Goal: Information Seeking & Learning: Learn about a topic

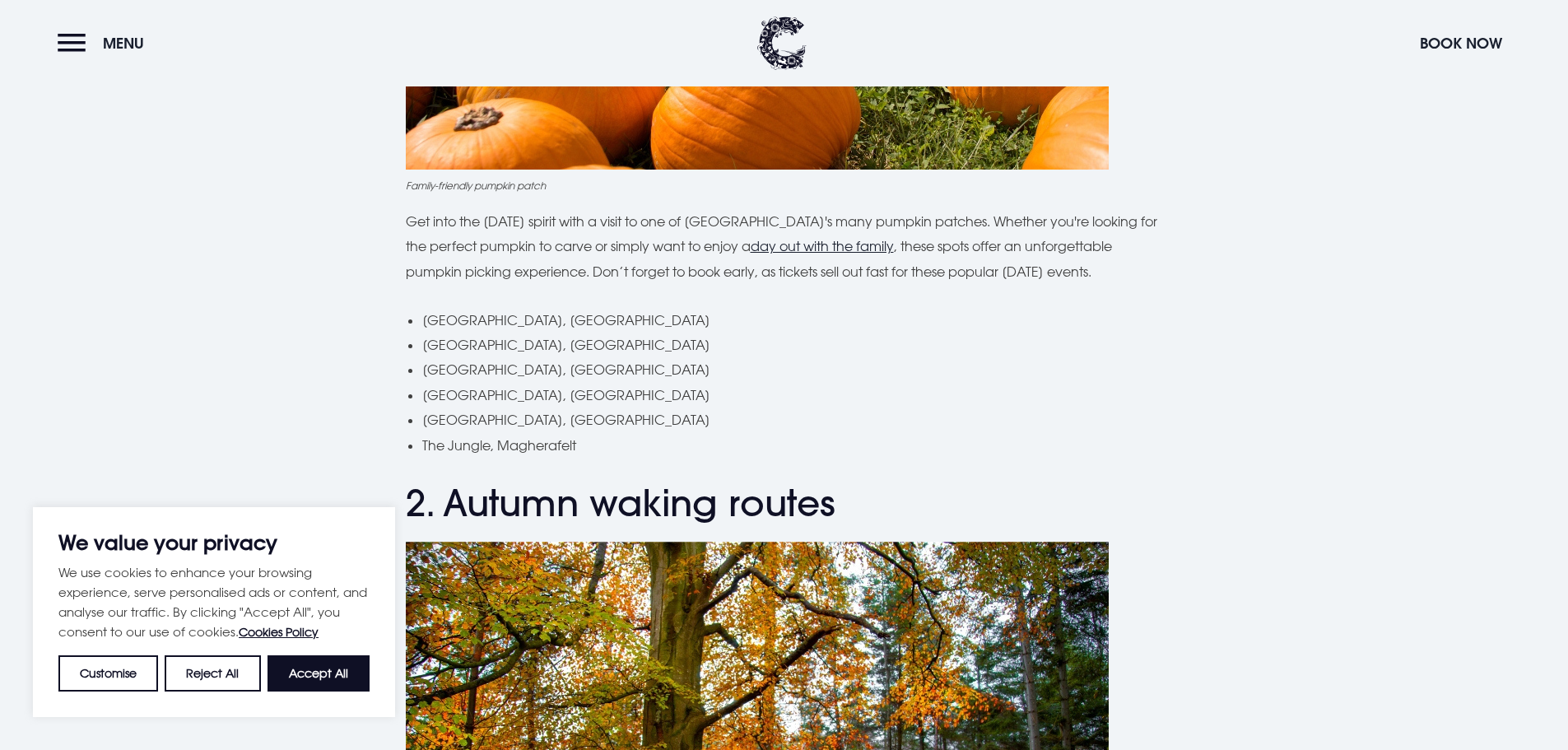
scroll to position [1075, 0]
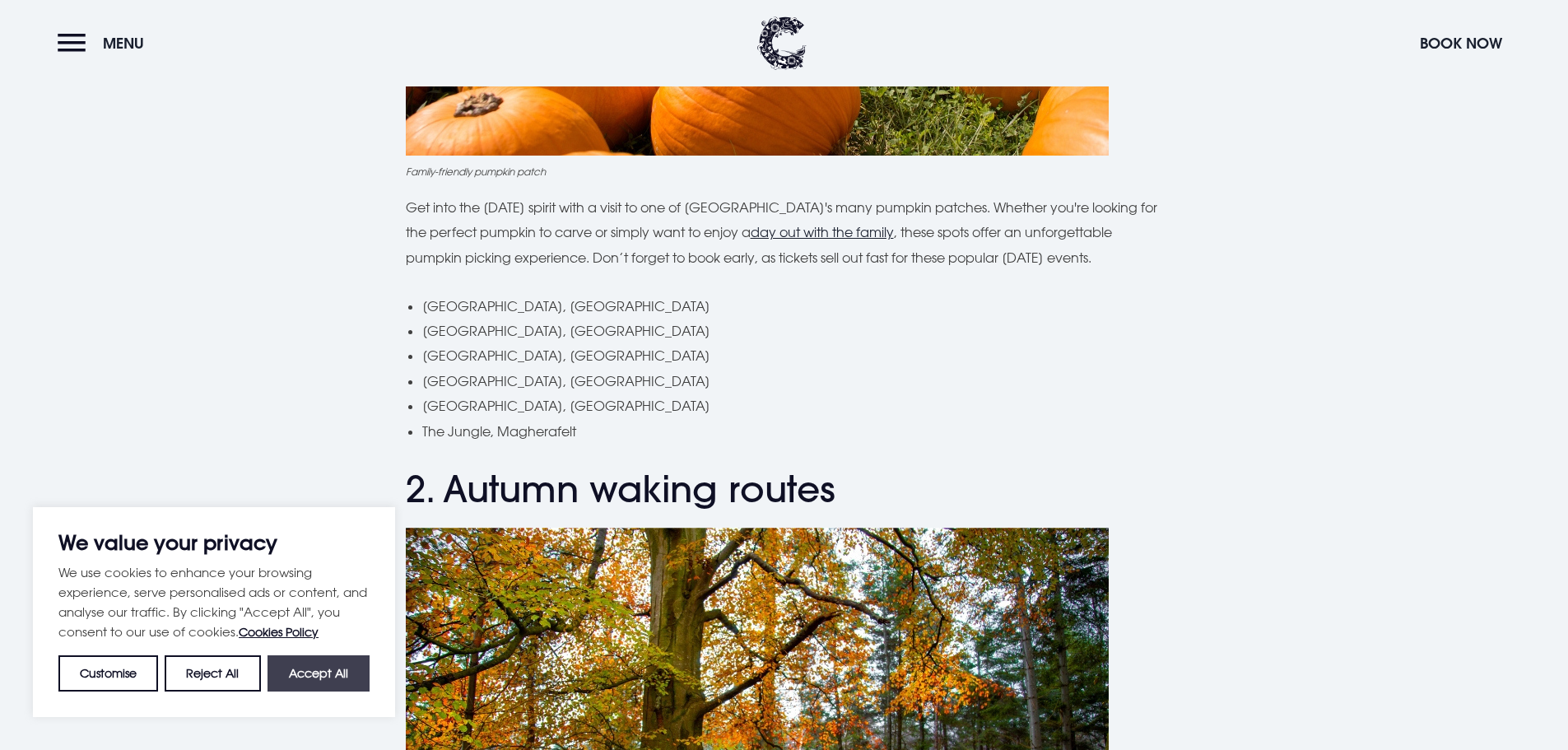
click at [295, 680] on button "Accept All" at bounding box center [318, 673] width 102 height 36
checkbox input "true"
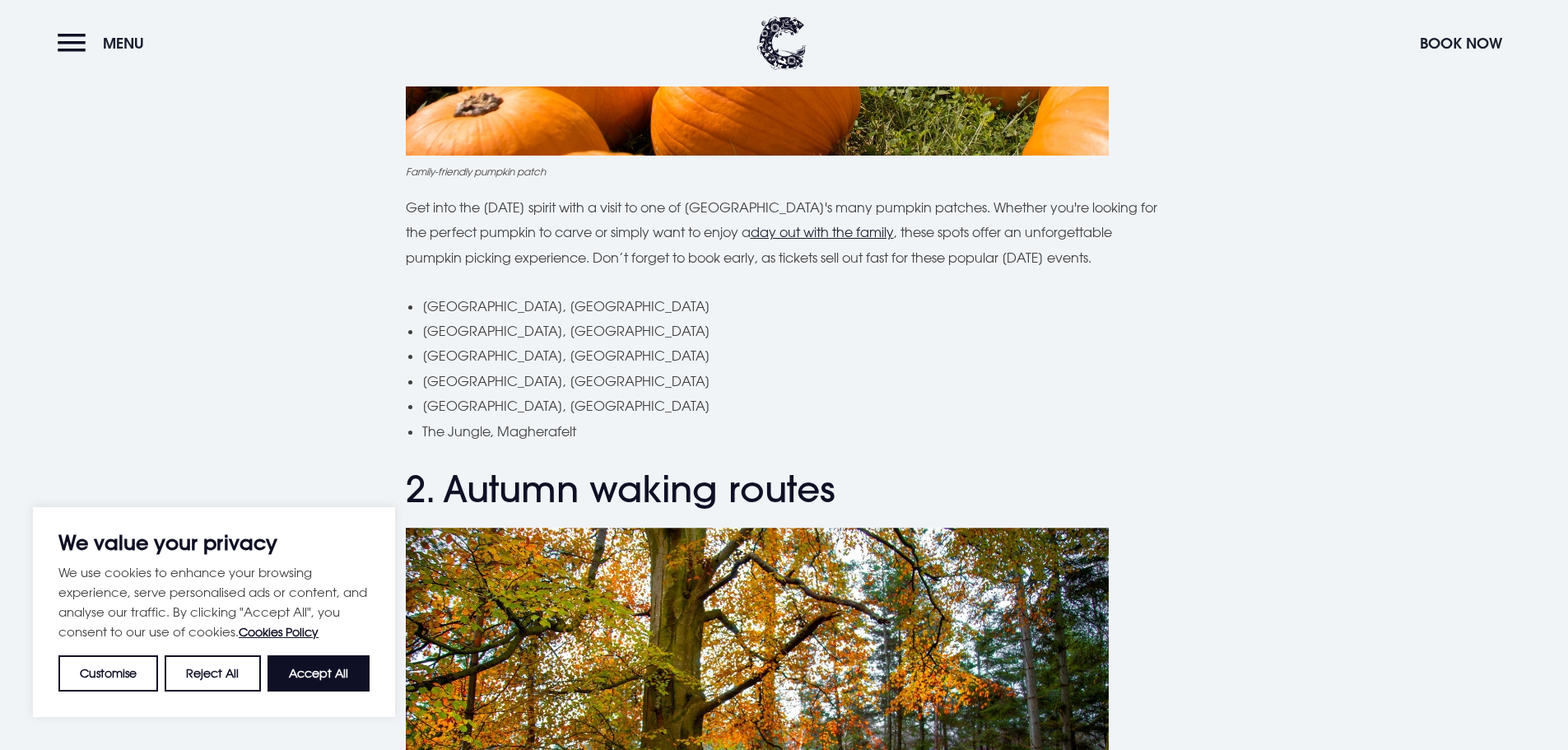
checkbox input "true"
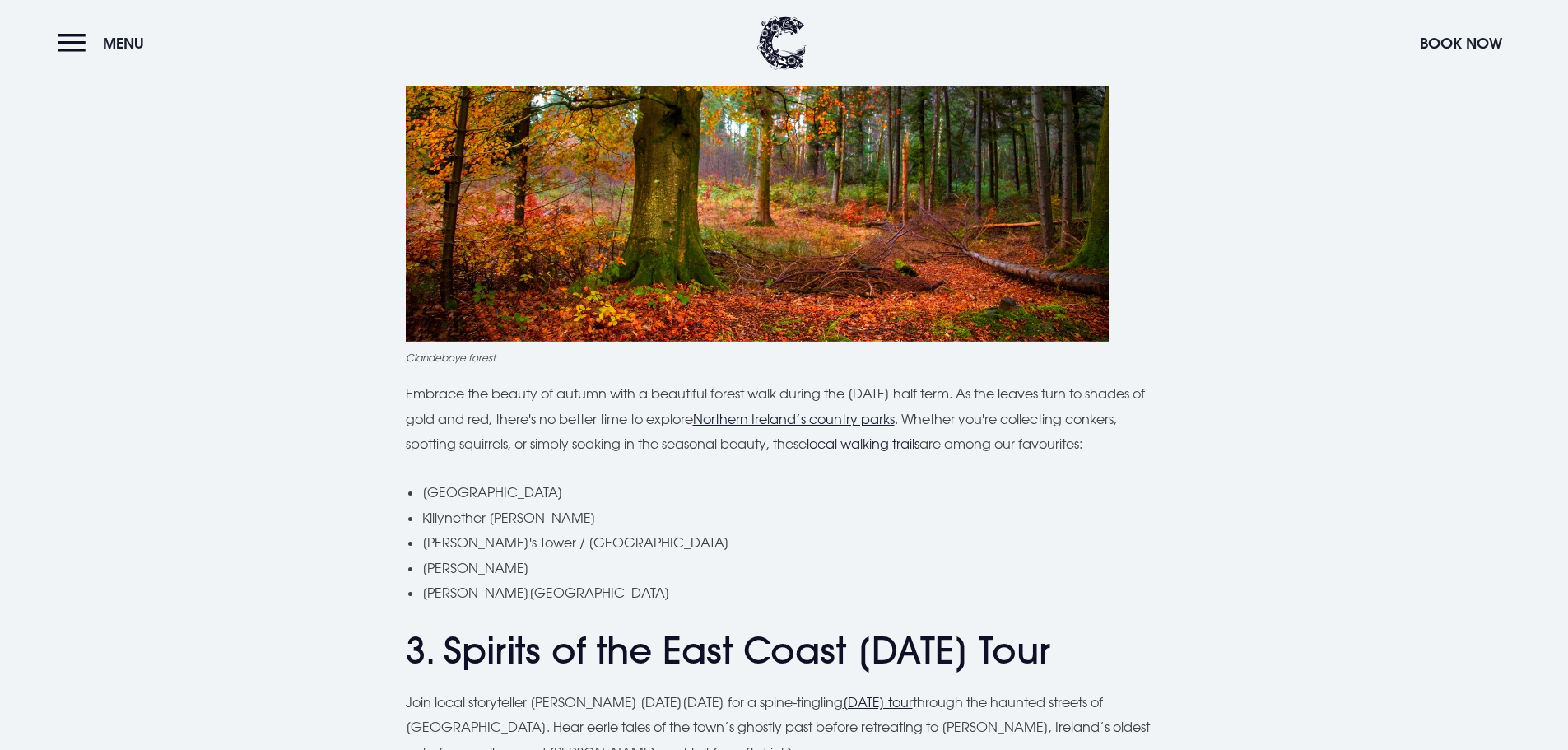
scroll to position [1759, 0]
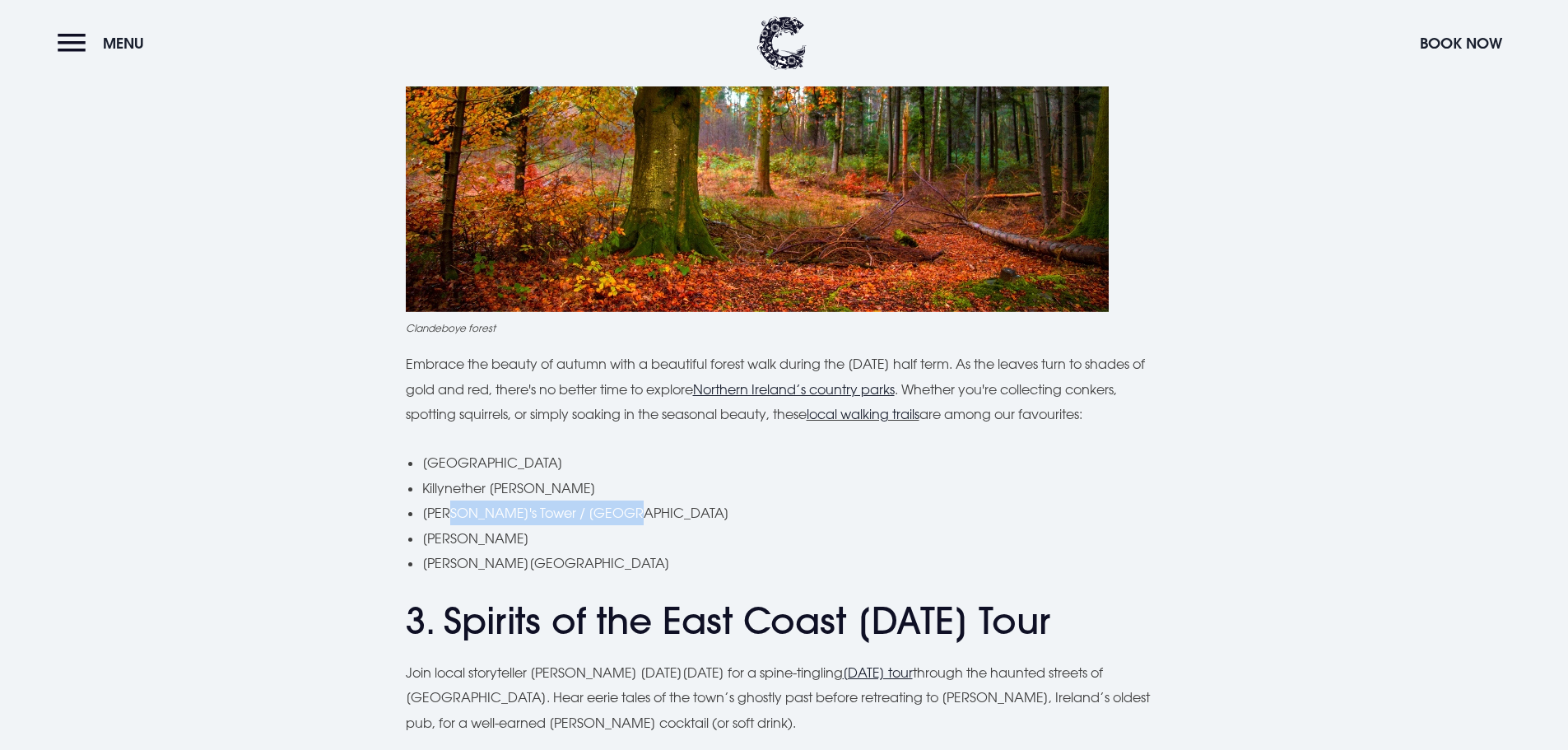
drag, startPoint x: 631, startPoint y: 512, endPoint x: 454, endPoint y: 506, distance: 177.1
click at [454, 506] on li "[PERSON_NAME]'s Tower / [GEOGRAPHIC_DATA]" at bounding box center [792, 513] width 740 height 25
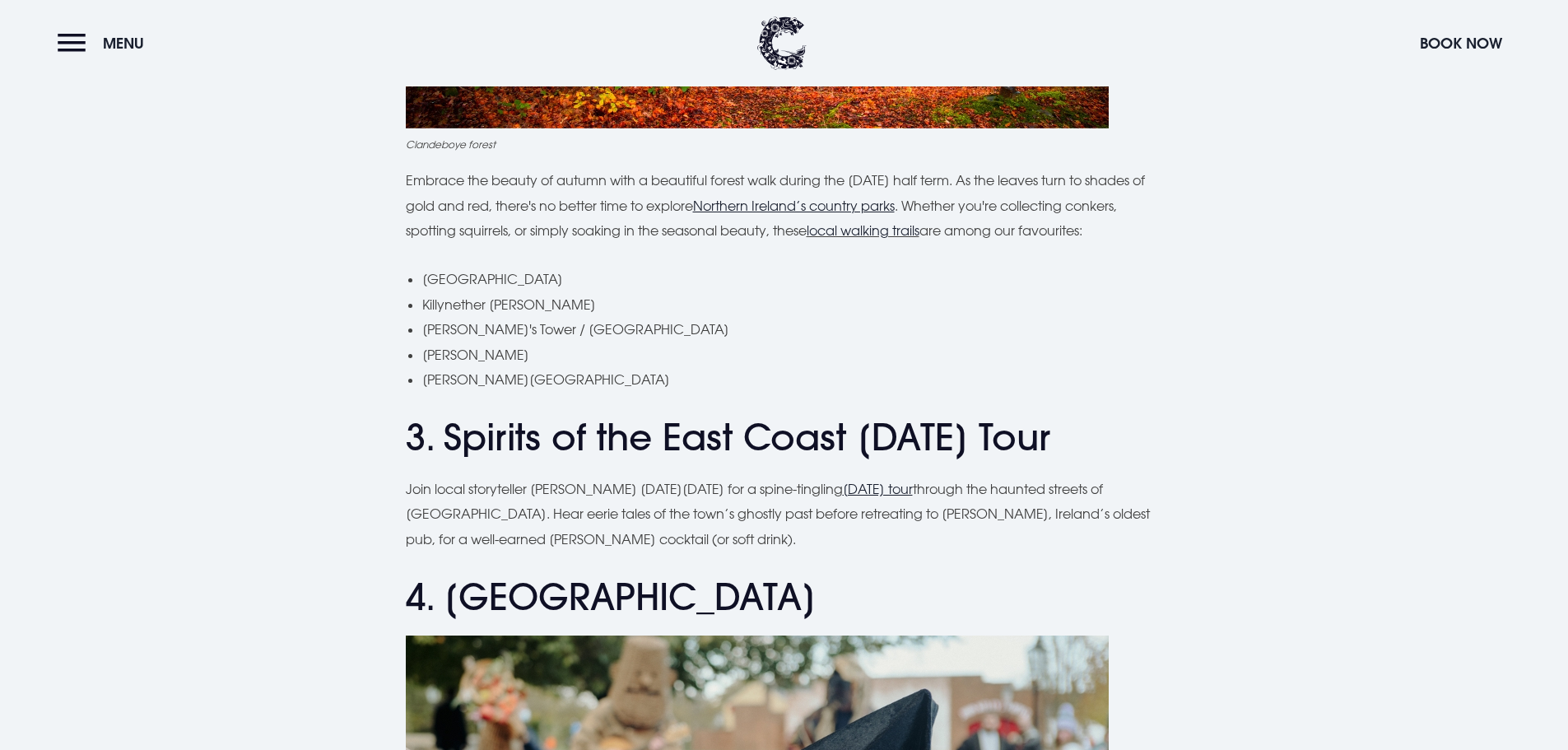
drag, startPoint x: 277, startPoint y: 459, endPoint x: 283, endPoint y: 524, distance: 65.3
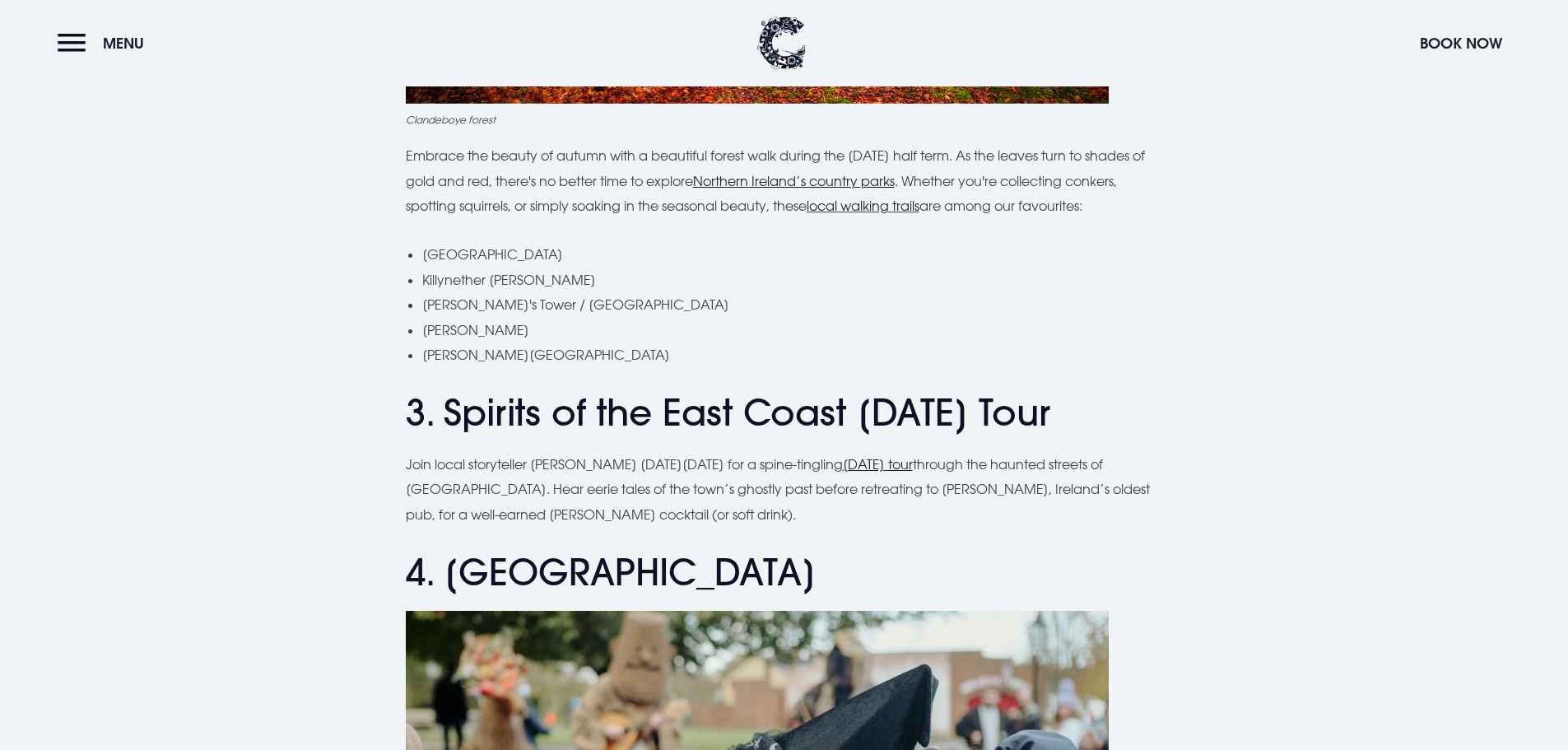
click at [913, 470] on u "[DATE] tour" at bounding box center [878, 464] width 70 height 17
drag, startPoint x: 536, startPoint y: 282, endPoint x: 425, endPoint y: 290, distance: 111.3
click at [425, 290] on li "Killynether [PERSON_NAME]" at bounding box center [792, 280] width 740 height 25
drag, startPoint x: 634, startPoint y: 302, endPoint x: 425, endPoint y: 302, distance: 209.0
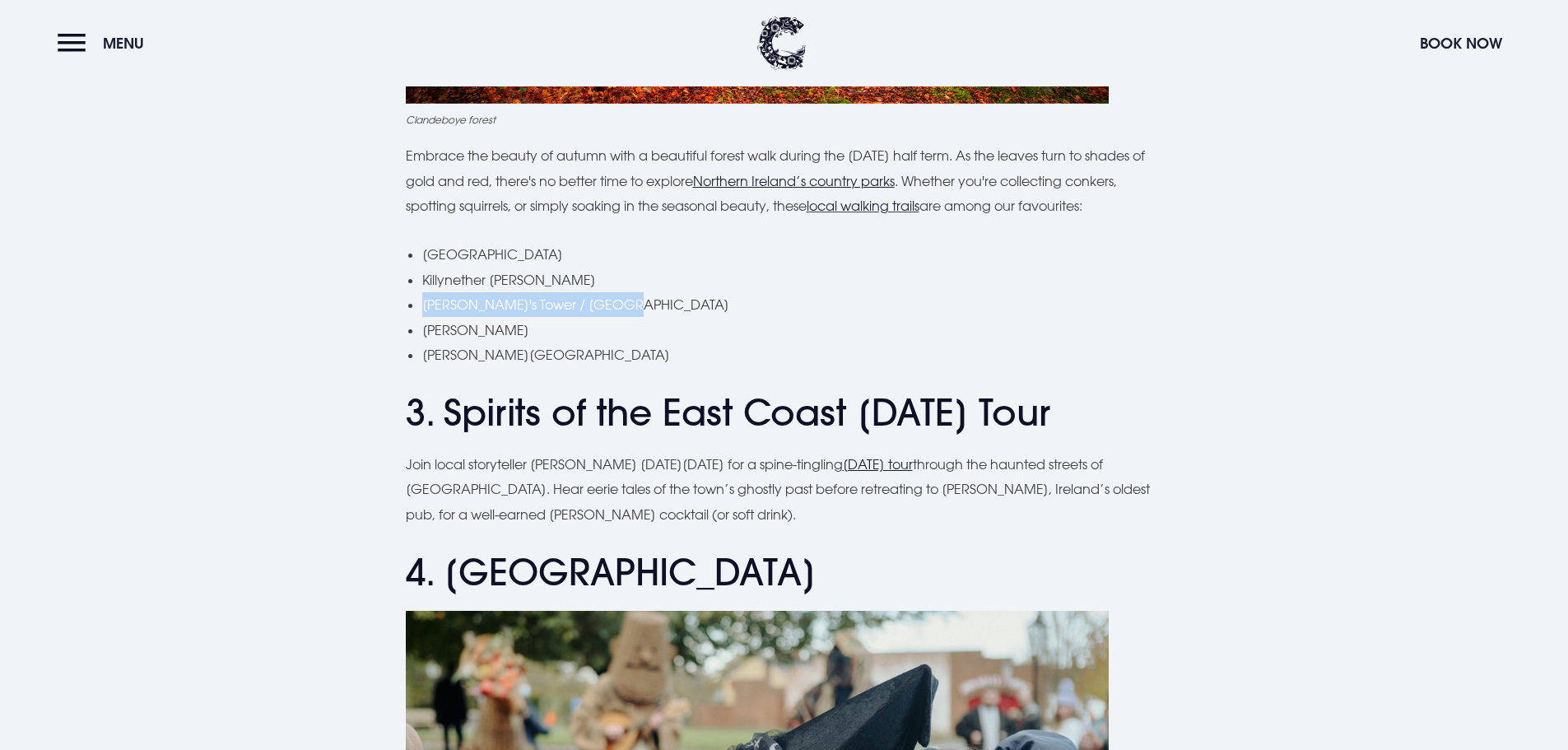
click at [425, 302] on li "[PERSON_NAME]'s Tower / [GEOGRAPHIC_DATA]" at bounding box center [792, 304] width 740 height 25
copy li "[PERSON_NAME]'s Tower / [GEOGRAPHIC_DATA]"
drag, startPoint x: 518, startPoint y: 354, endPoint x: 420, endPoint y: 357, distance: 98.0
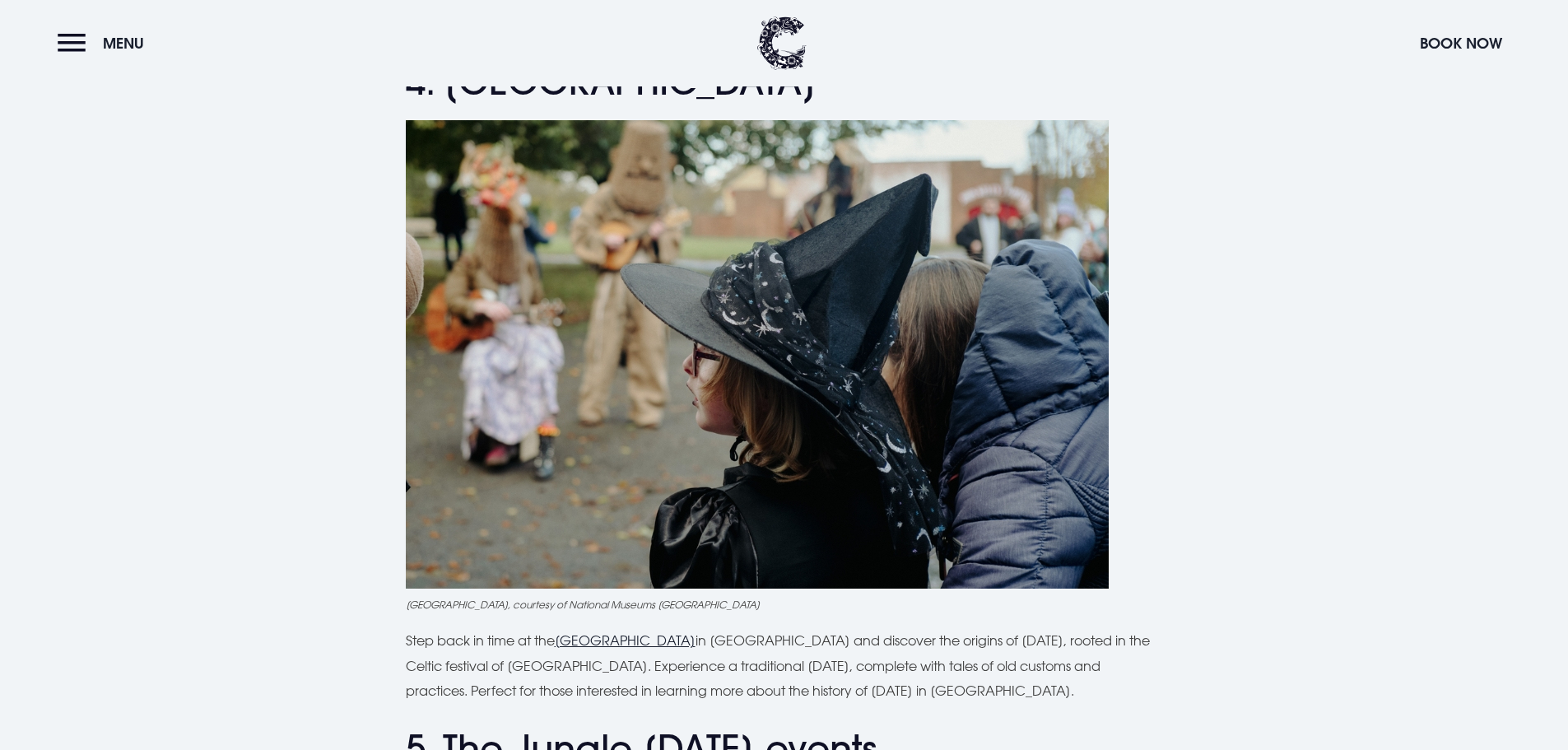
drag, startPoint x: 1215, startPoint y: 356, endPoint x: 1217, endPoint y: 419, distance: 63.0
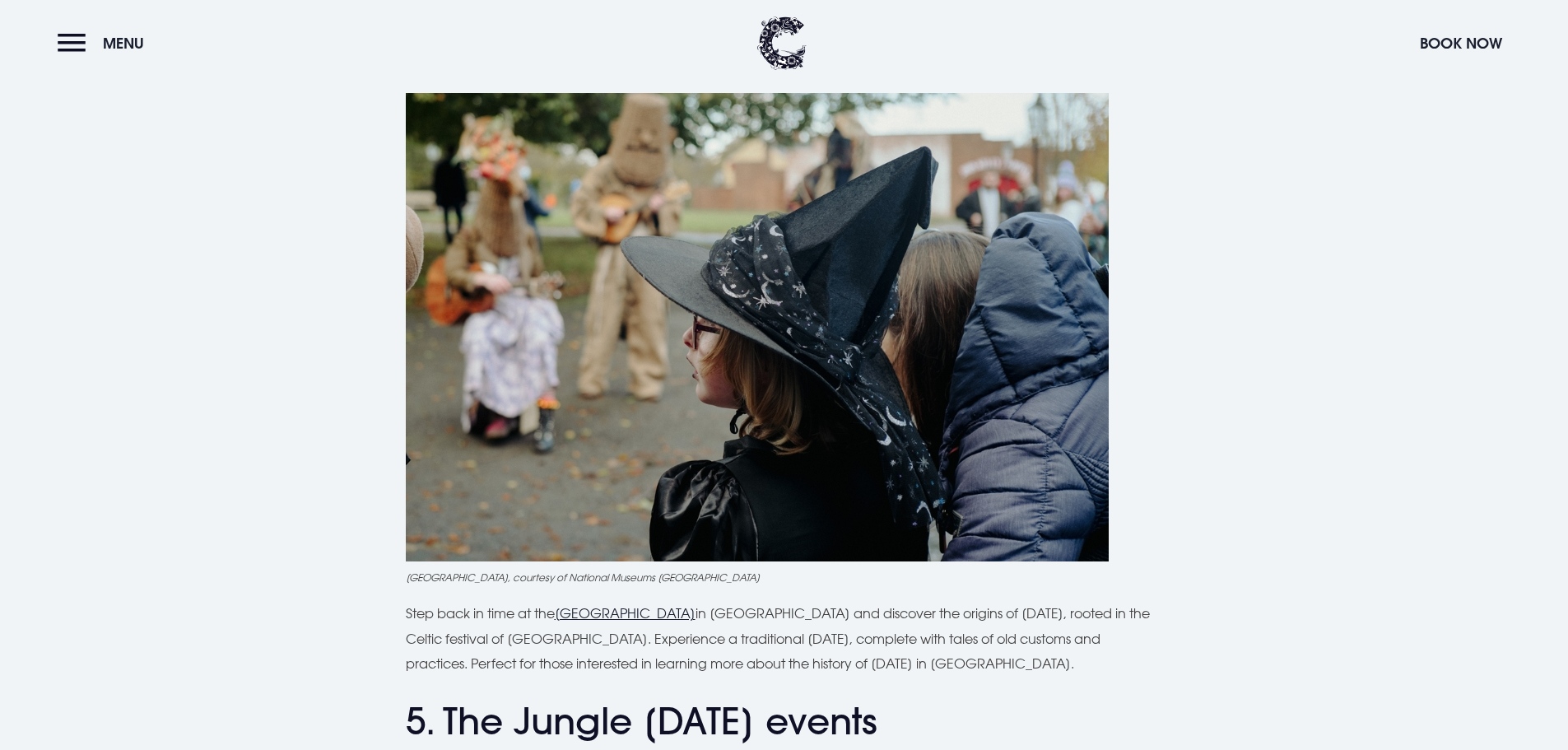
drag, startPoint x: 1241, startPoint y: 294, endPoint x: 1250, endPoint y: 323, distance: 30.4
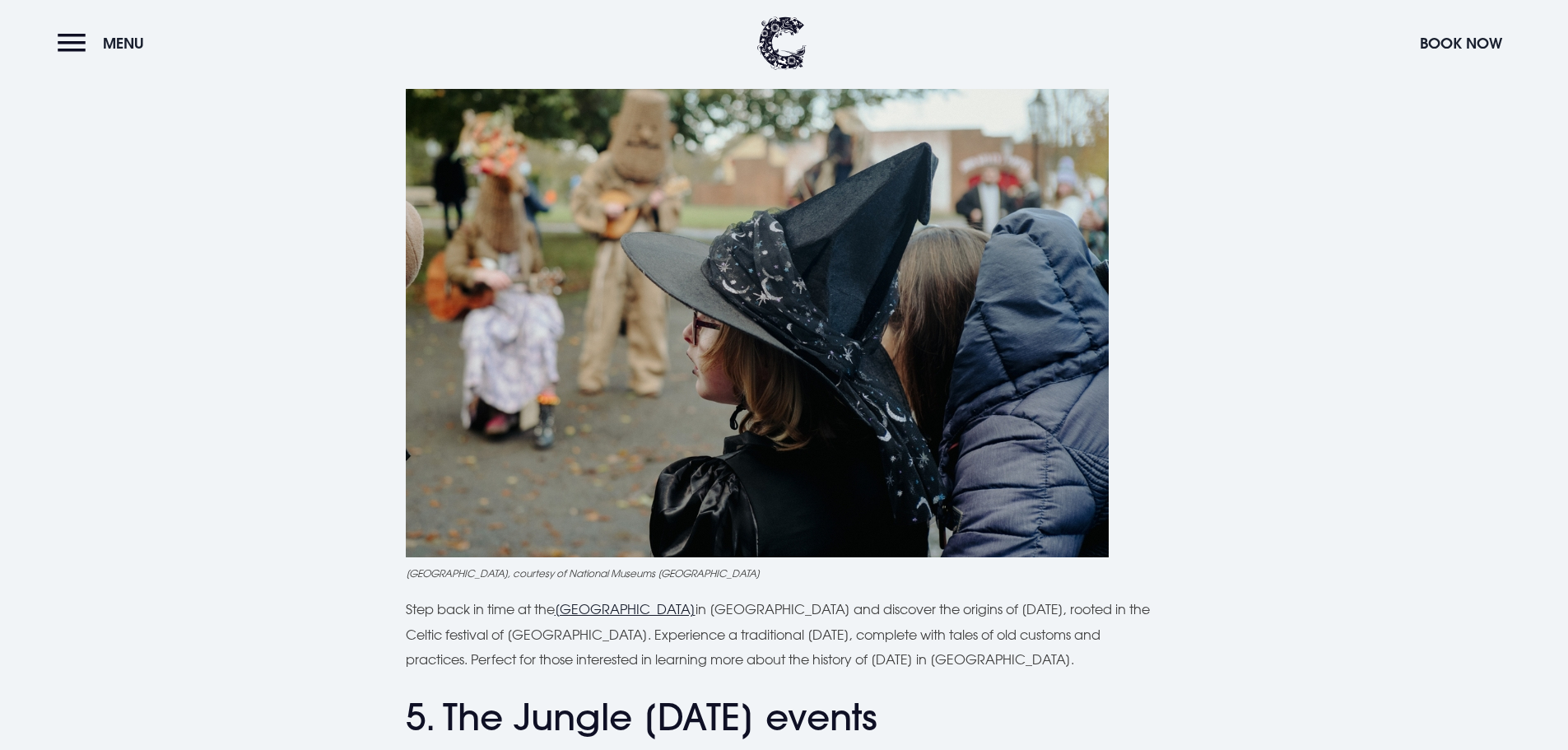
click at [1250, 323] on div "From family-friendly pumpkin patches to spine-chilling events, get ready for a …" at bounding box center [784, 276] width 1165 height 4527
click at [666, 604] on u "[GEOGRAPHIC_DATA]" at bounding box center [625, 608] width 141 height 17
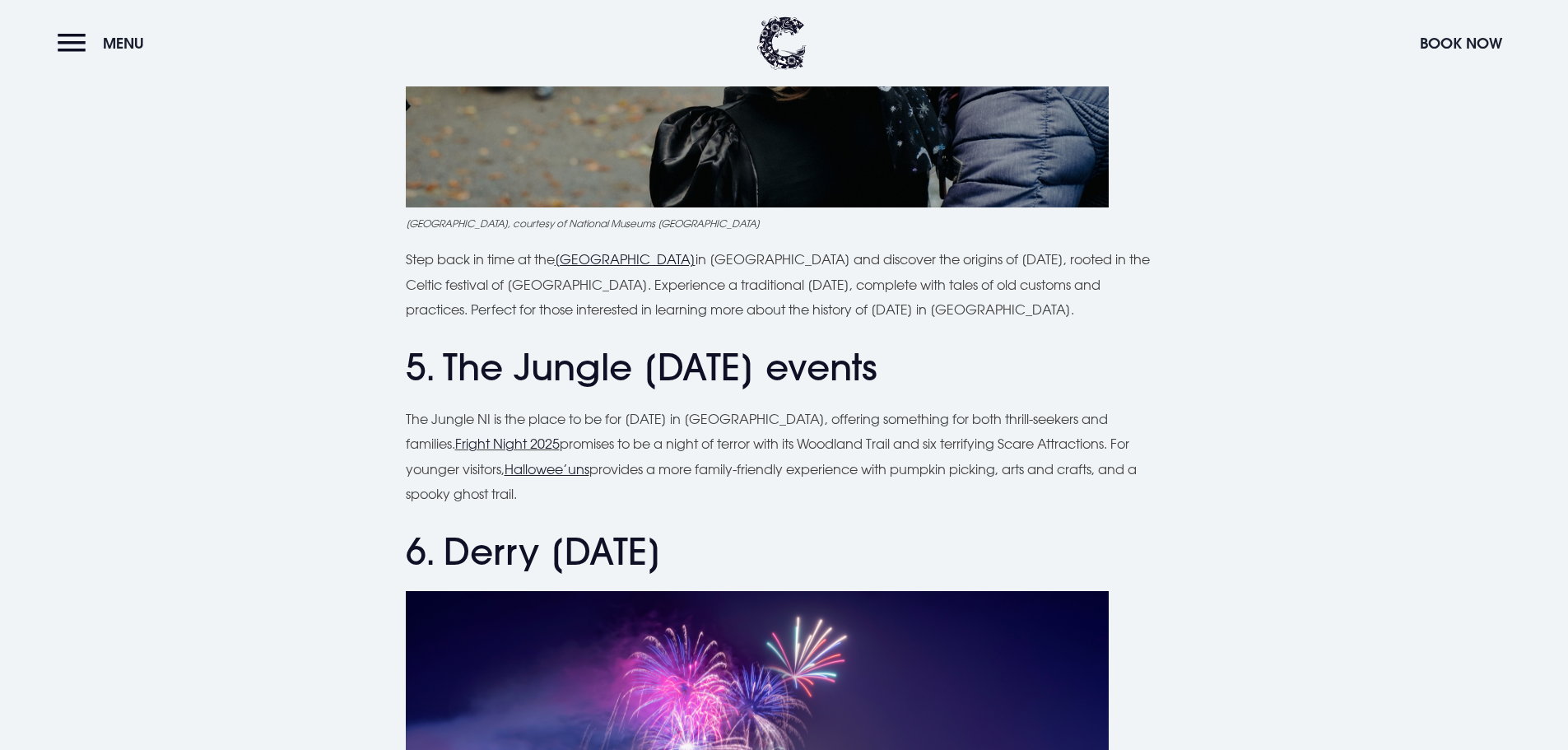
drag, startPoint x: 1287, startPoint y: 428, endPoint x: 1281, endPoint y: 482, distance: 54.3
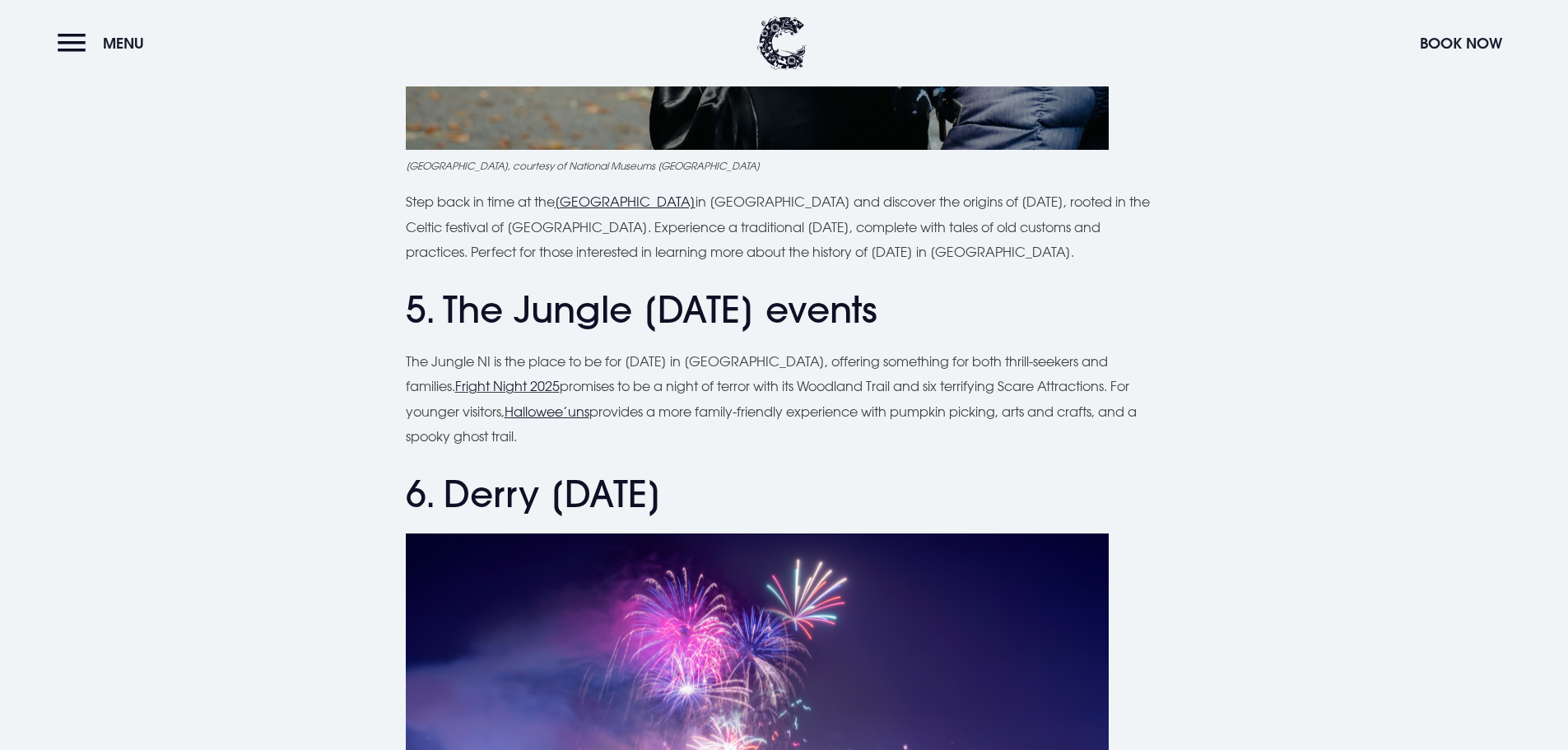
drag, startPoint x: 1341, startPoint y: 370, endPoint x: 1346, endPoint y: 411, distance: 41.3
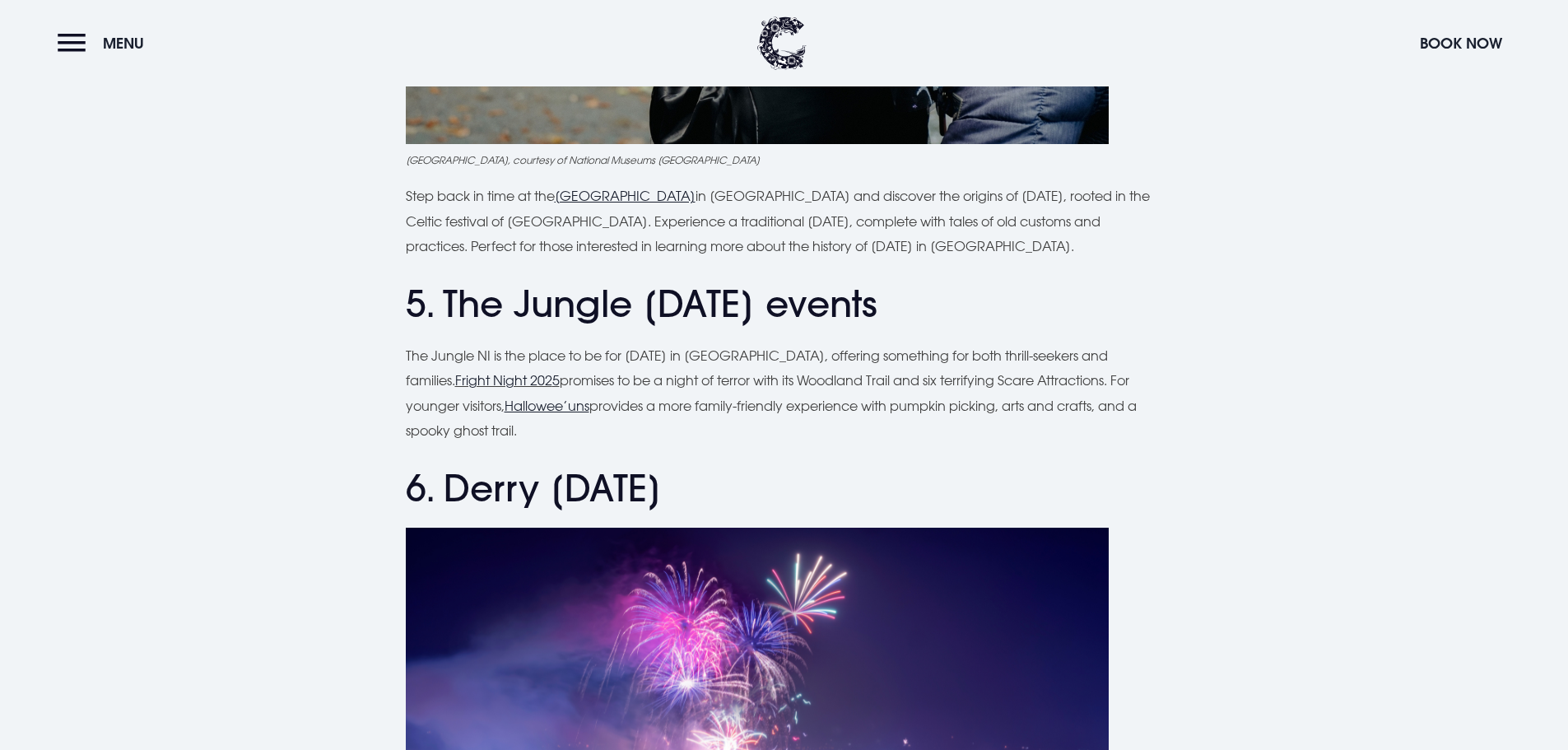
click at [505, 407] on u "Hallowee’uns" at bounding box center [547, 405] width 84 height 17
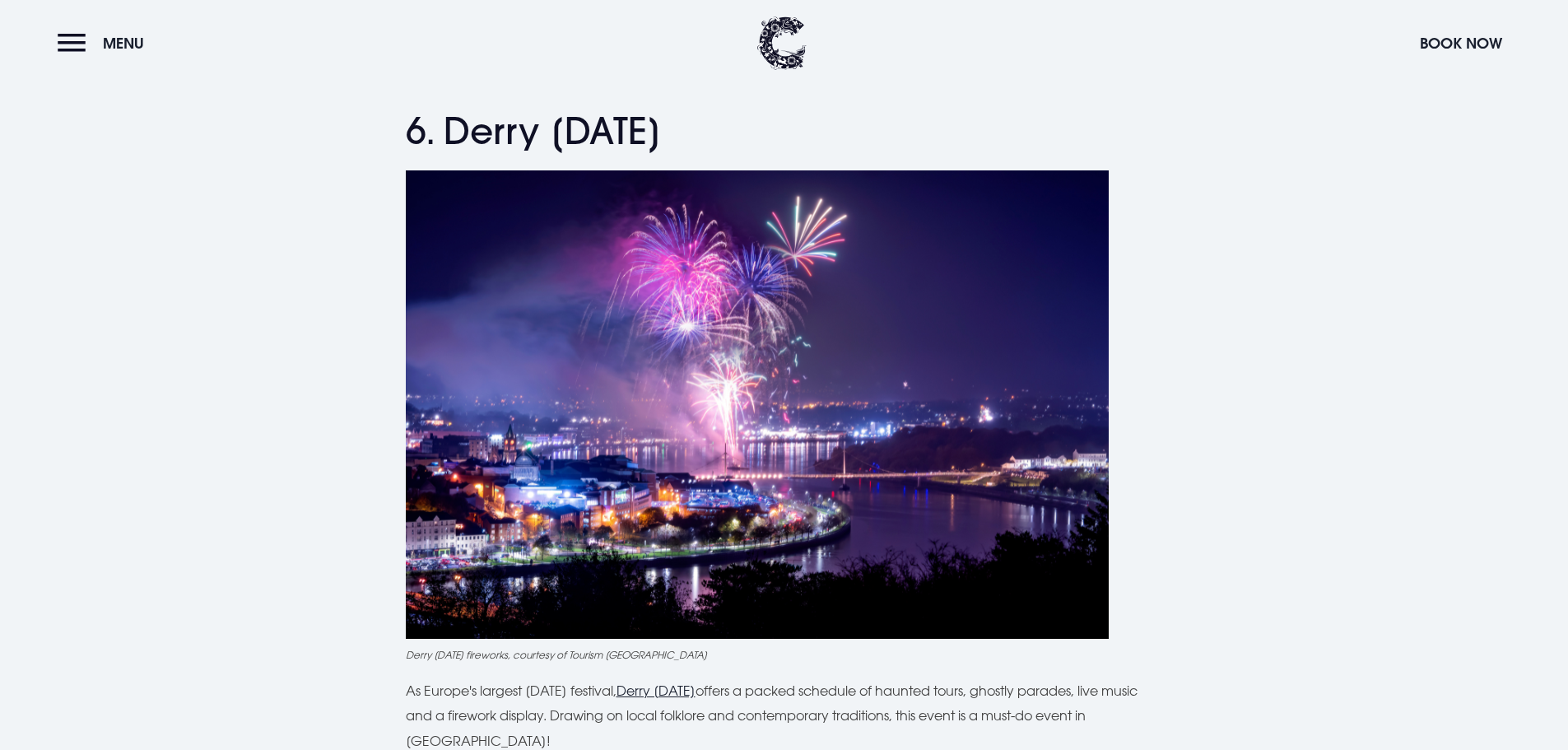
scroll to position [3422, 0]
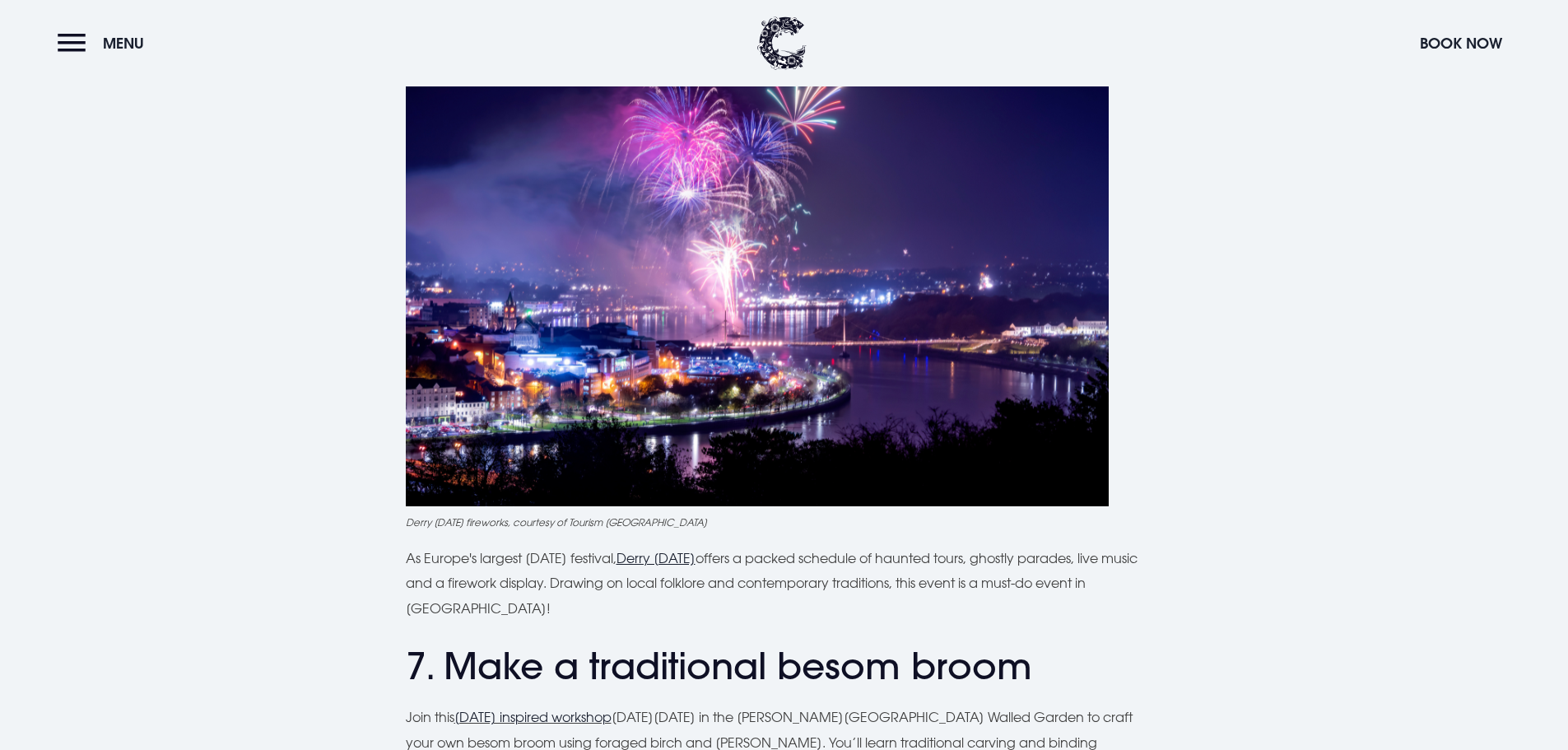
drag, startPoint x: 1403, startPoint y: 430, endPoint x: 1407, endPoint y: 515, distance: 85.1
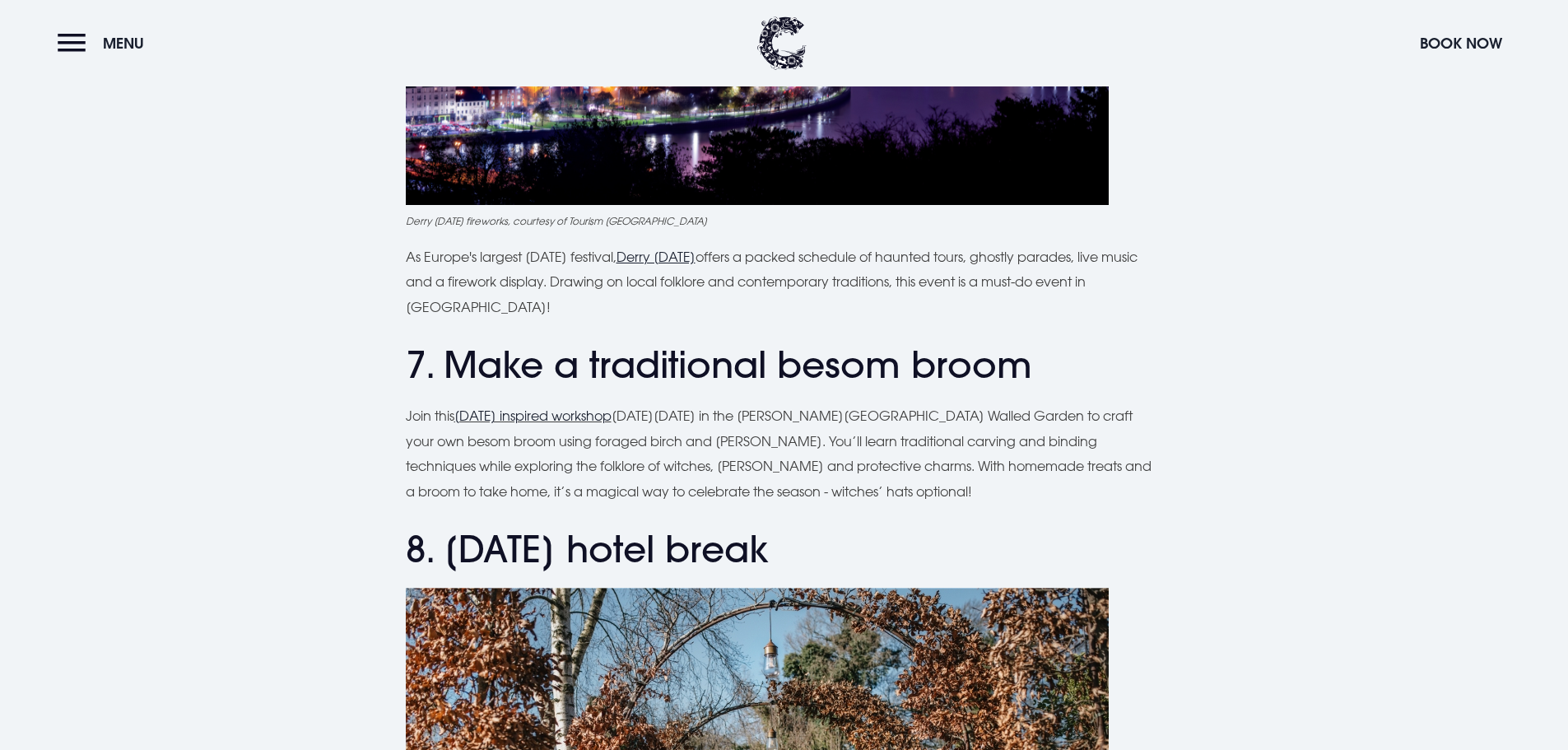
drag, startPoint x: 1404, startPoint y: 404, endPoint x: 1397, endPoint y: 469, distance: 65.4
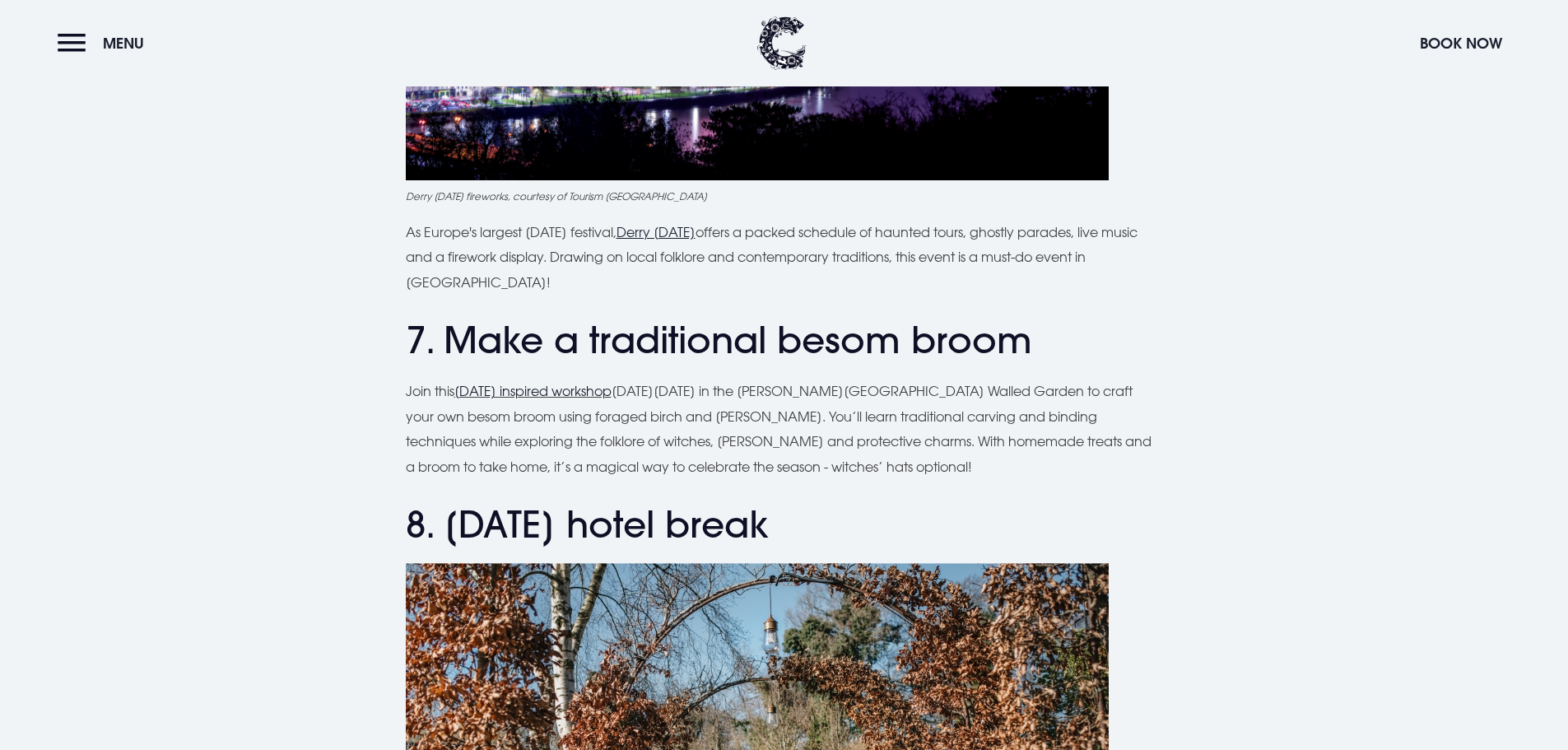
click at [589, 390] on link "[DATE] inspired workshop" at bounding box center [533, 390] width 157 height 17
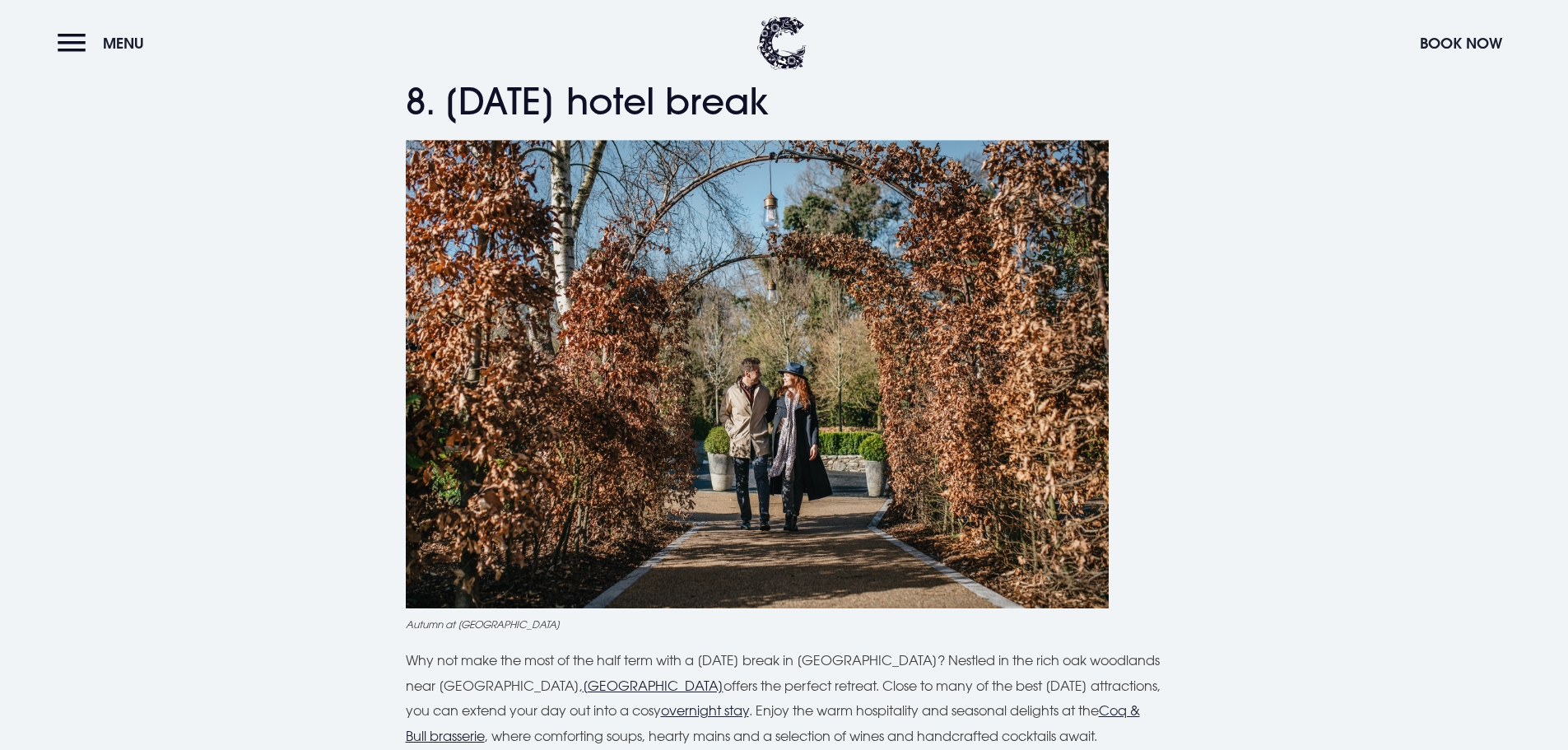
drag, startPoint x: 1382, startPoint y: 227, endPoint x: 1382, endPoint y: 302, distance: 75.0
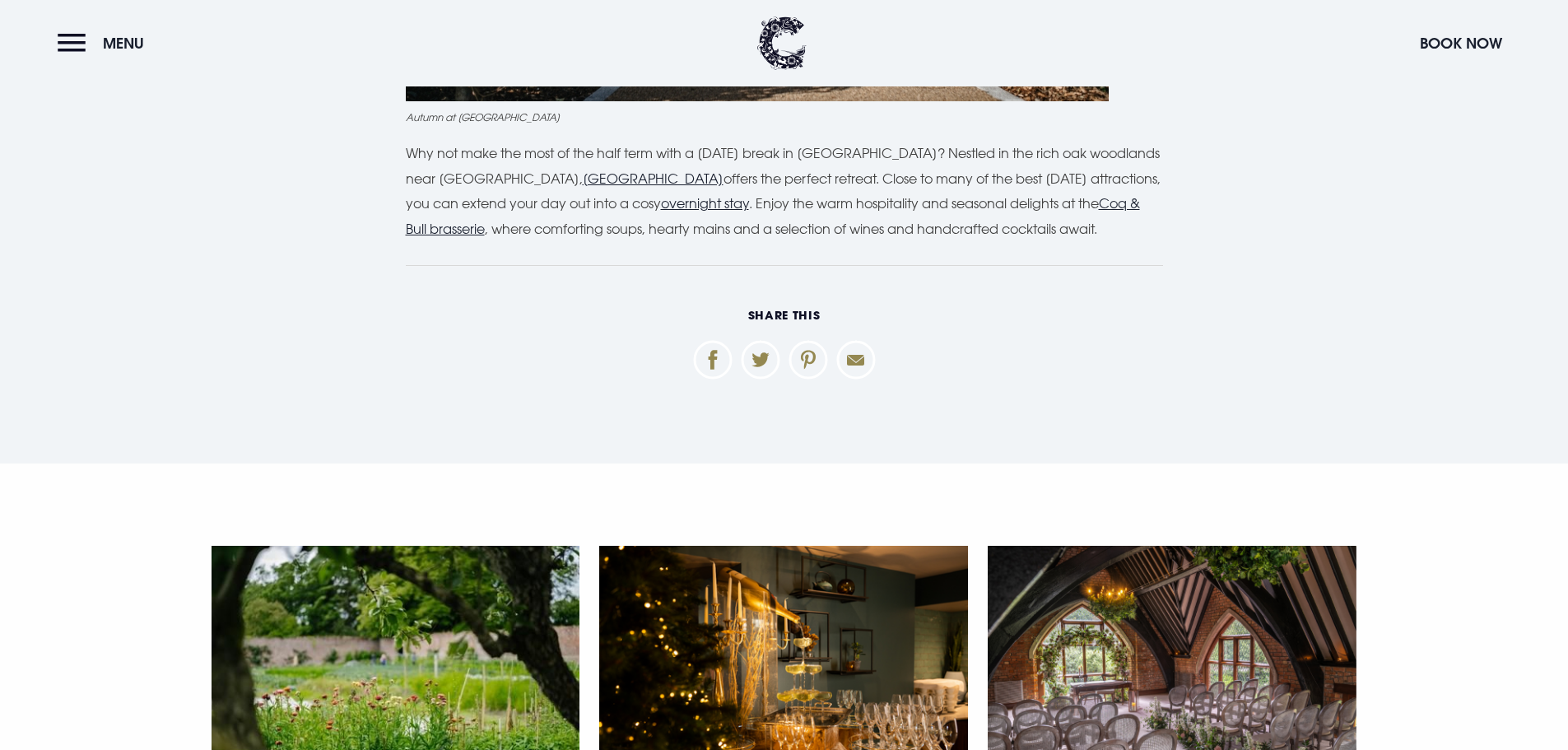
drag, startPoint x: 1407, startPoint y: 348, endPoint x: 1407, endPoint y: 393, distance: 45.0
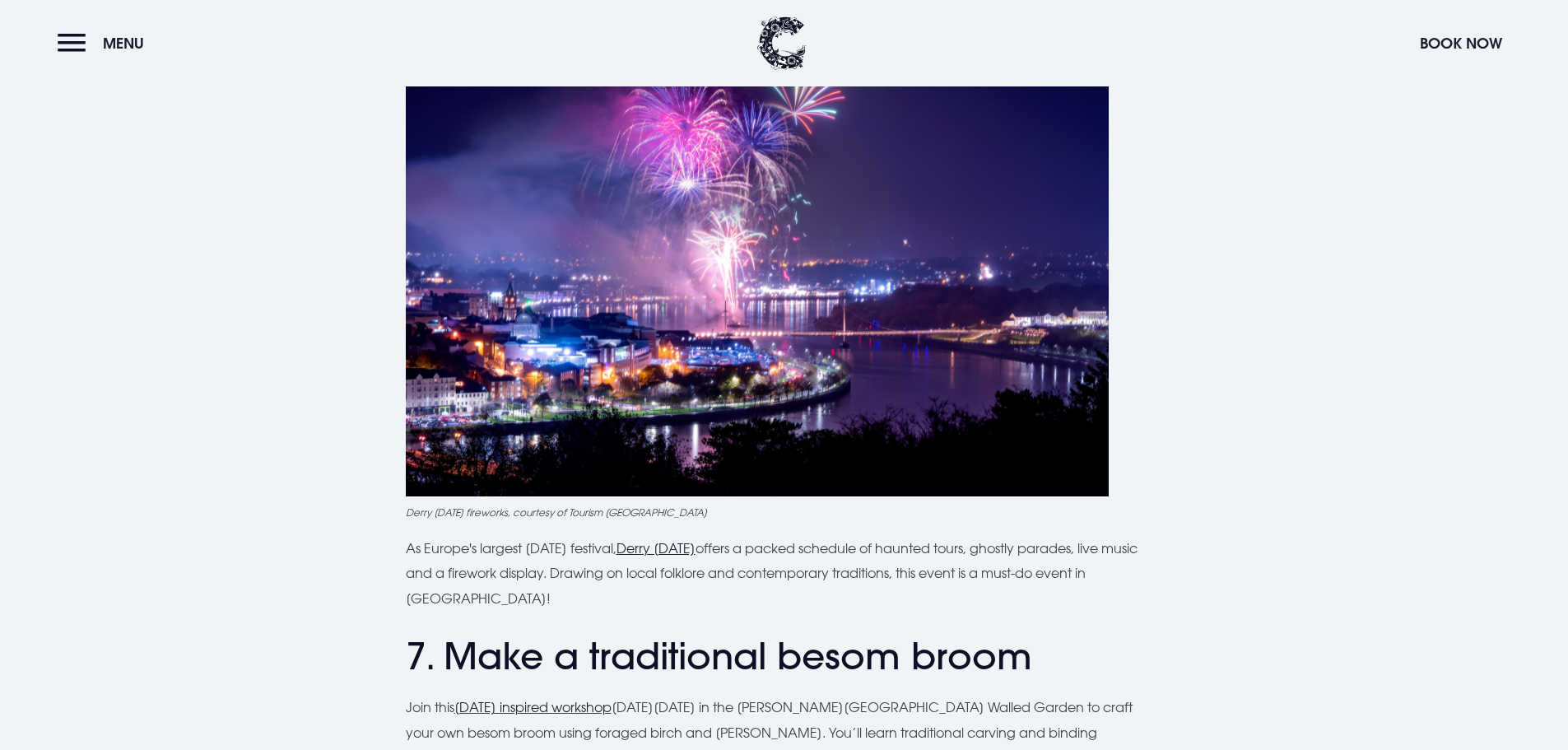
scroll to position [3395, 0]
